Goal: Find specific page/section: Find specific page/section

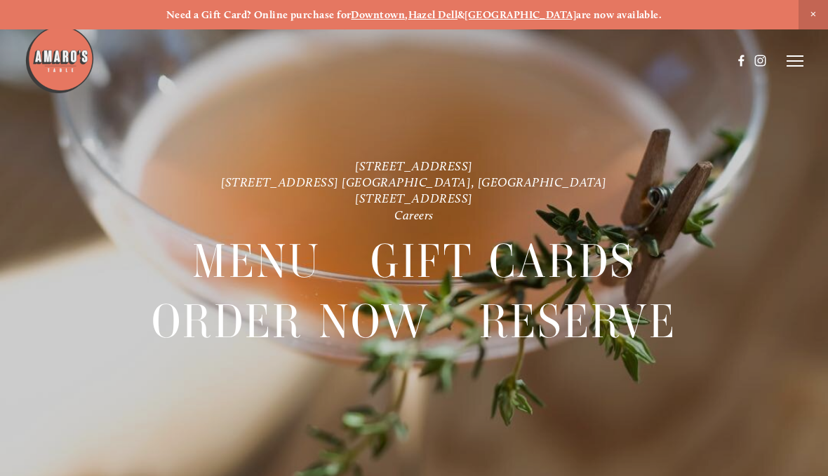
scroll to position [-24, 0]
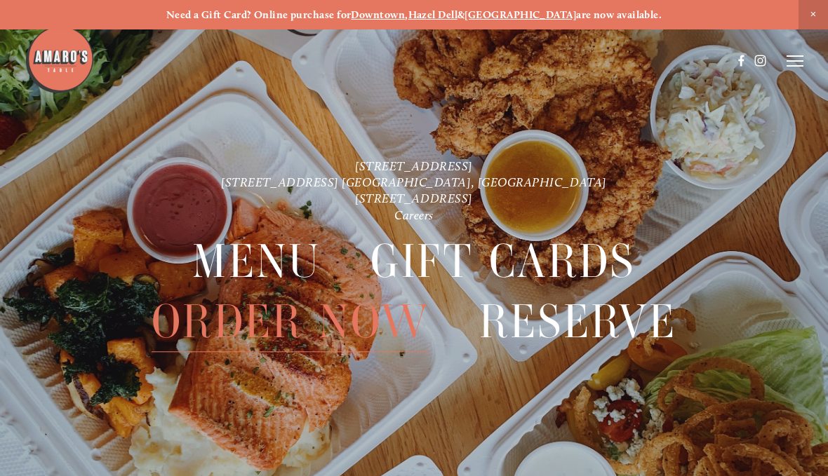
click at [810, 17] on span "Close Announcement" at bounding box center [812, 14] width 29 height 29
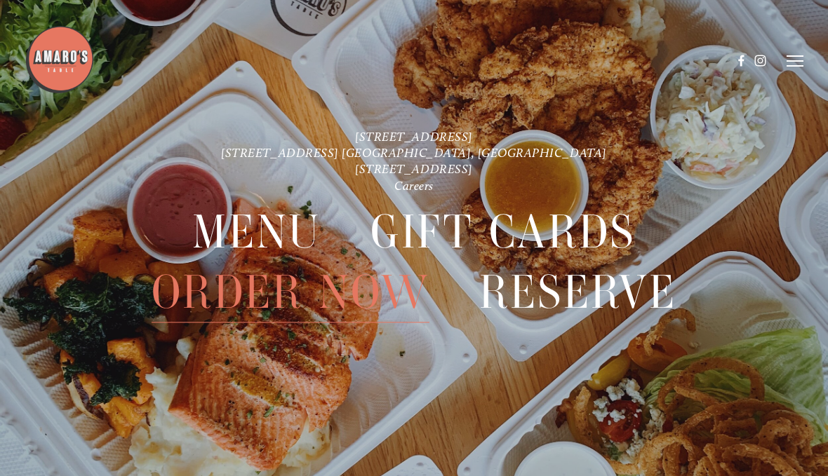
click at [250, 226] on span "Menu" at bounding box center [256, 232] width 128 height 60
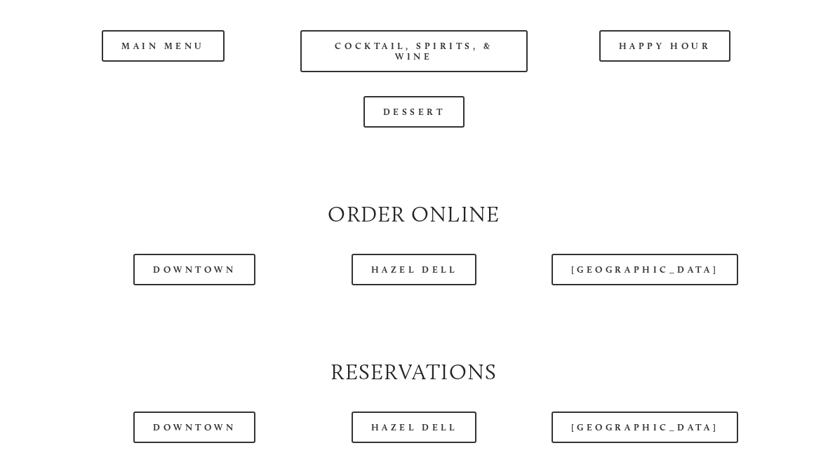
scroll to position [1314, 0]
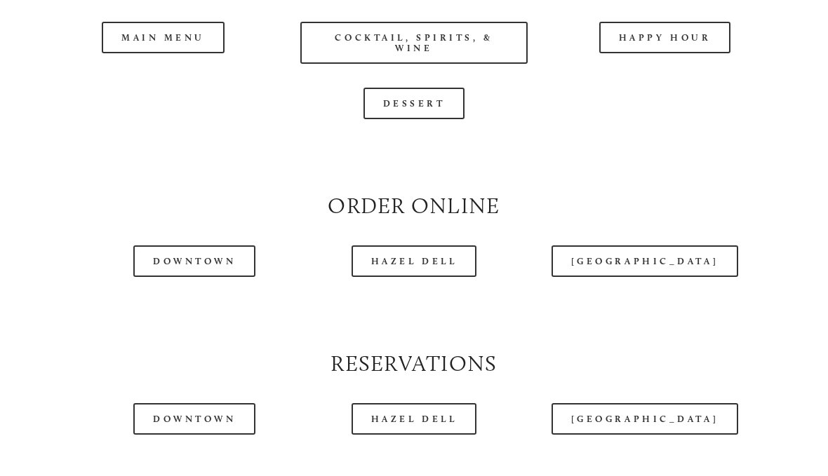
click at [632, 274] on link "[GEOGRAPHIC_DATA]" at bounding box center [644, 262] width 187 height 32
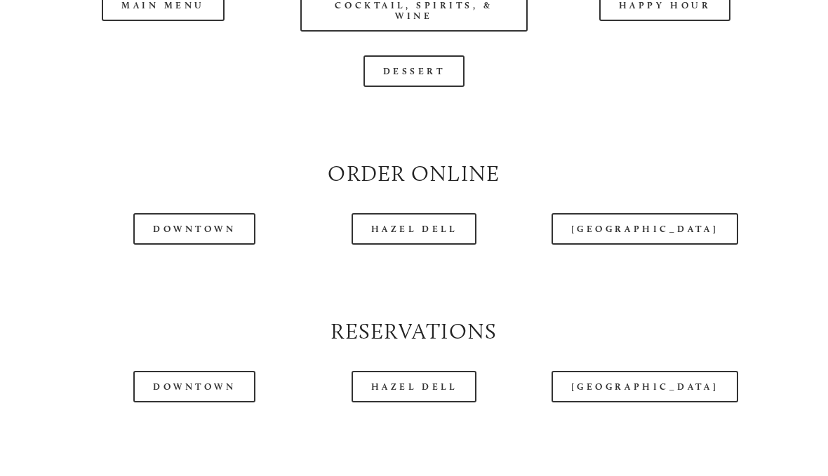
click at [132, 17] on div at bounding box center [378, 25] width 707 height 72
click at [123, 30] on div at bounding box center [378, 25] width 707 height 72
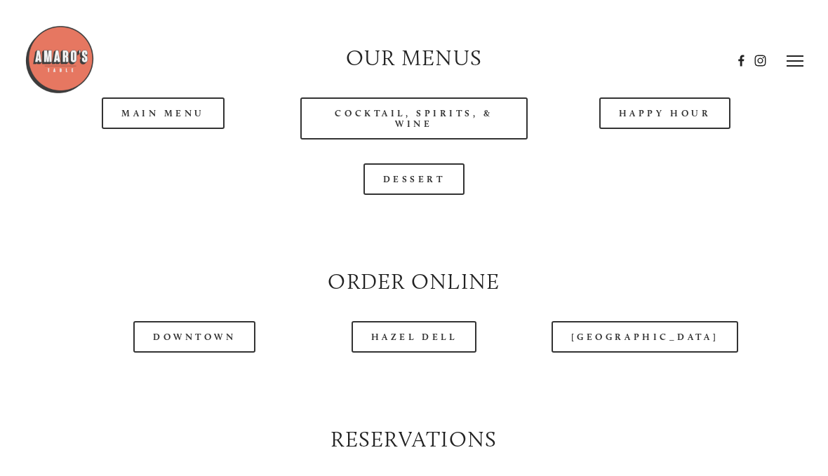
scroll to position [1241, 0]
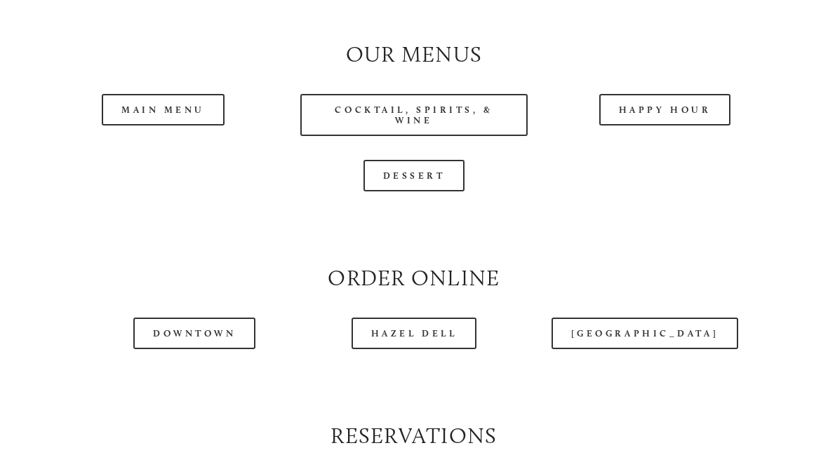
click at [172, 120] on link "Main Menu" at bounding box center [163, 111] width 123 height 32
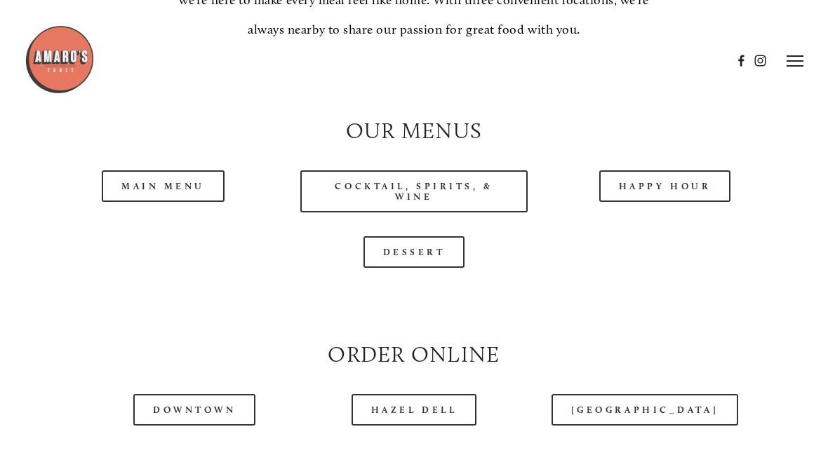
scroll to position [1052, 0]
